Goal: Navigation & Orientation: Find specific page/section

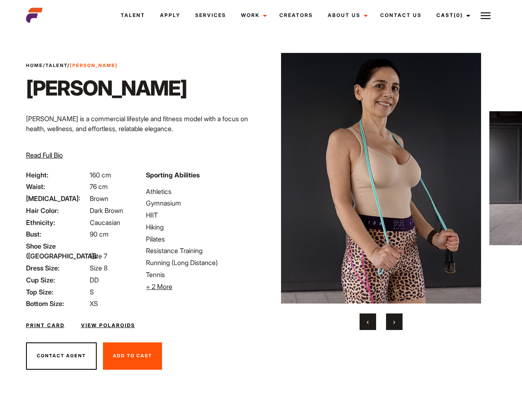
click at [451, 15] on link "Cast (0)" at bounding box center [452, 15] width 46 height 22
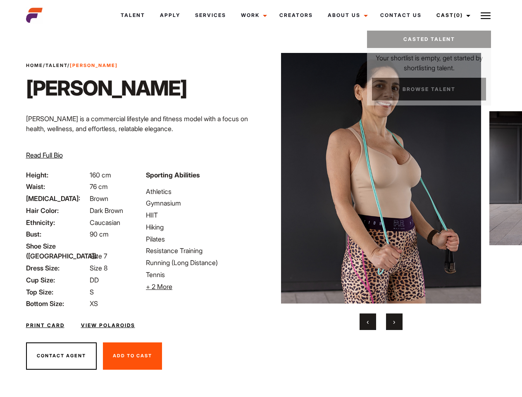
click at [486, 15] on img at bounding box center [486, 16] width 10 height 10
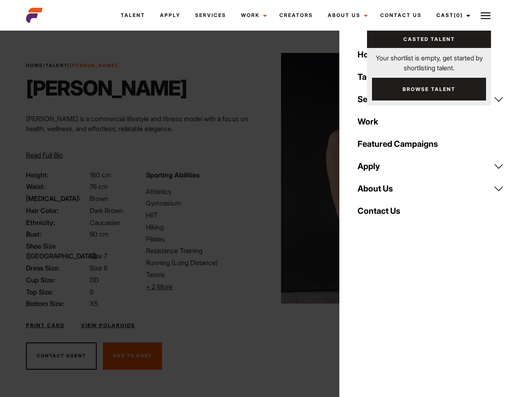
click at [201, 287] on li "+ 2 More Hide More" at bounding box center [201, 287] width 110 height 10
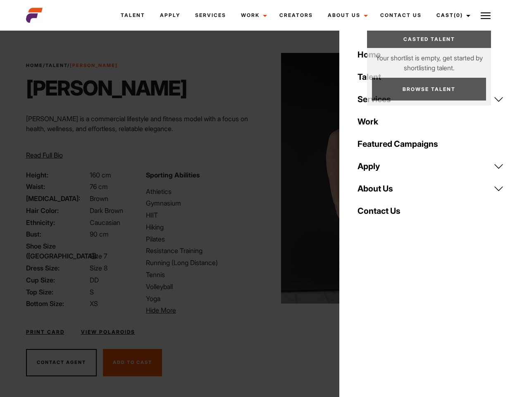
click at [381, 191] on img at bounding box center [381, 178] width 201 height 251
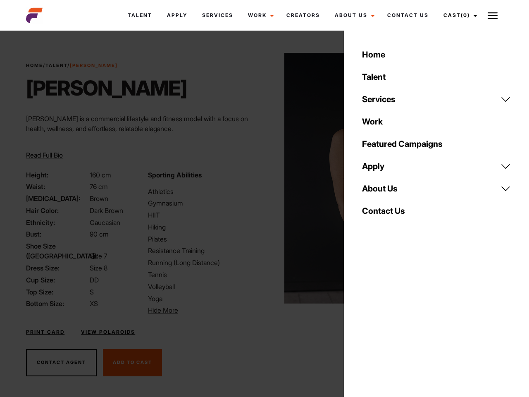
click at [261, 178] on div "Sporting Abilities Athletics Gymnasium HIIT Hiking Pilates Resistance Training …" at bounding box center [204, 243] width 122 height 146
click at [368, 322] on div "Home Talent Services Talent Casting Photography Videography Creative Hair and M…" at bounding box center [436, 198] width 185 height 397
click at [395, 322] on div "Home Talent Services Talent Casting Photography Videography Creative Hair and M…" at bounding box center [436, 198] width 185 height 397
